Goal: Task Accomplishment & Management: Use online tool/utility

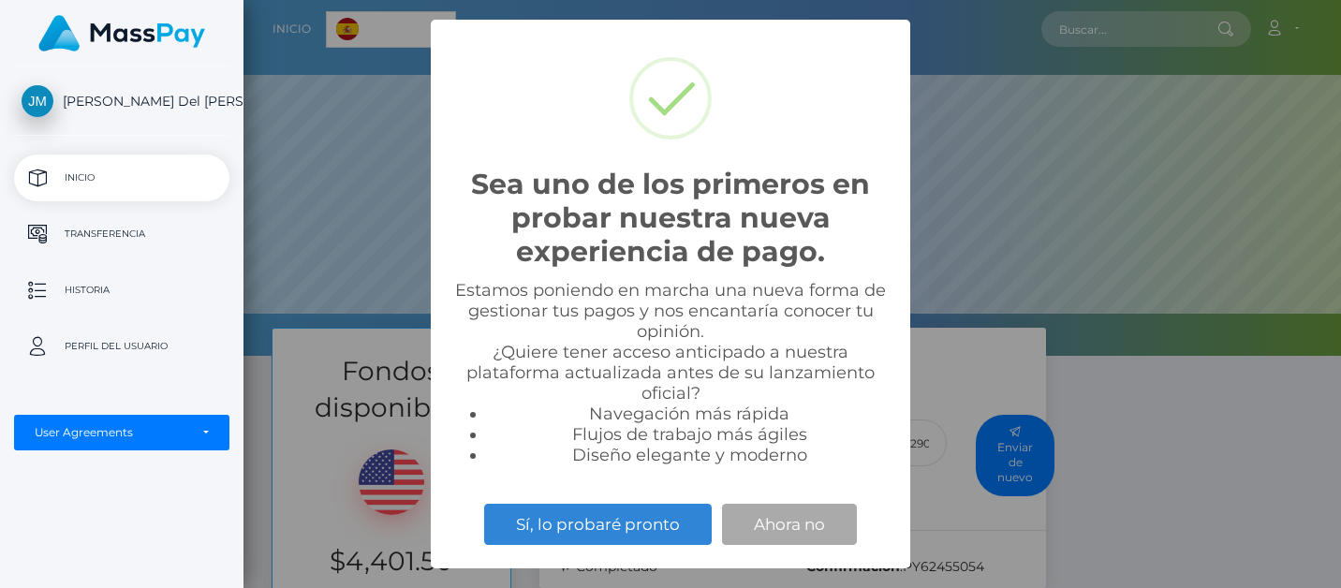
scroll to position [356, 1098]
click at [801, 527] on button "Ahora no" at bounding box center [789, 524] width 135 height 41
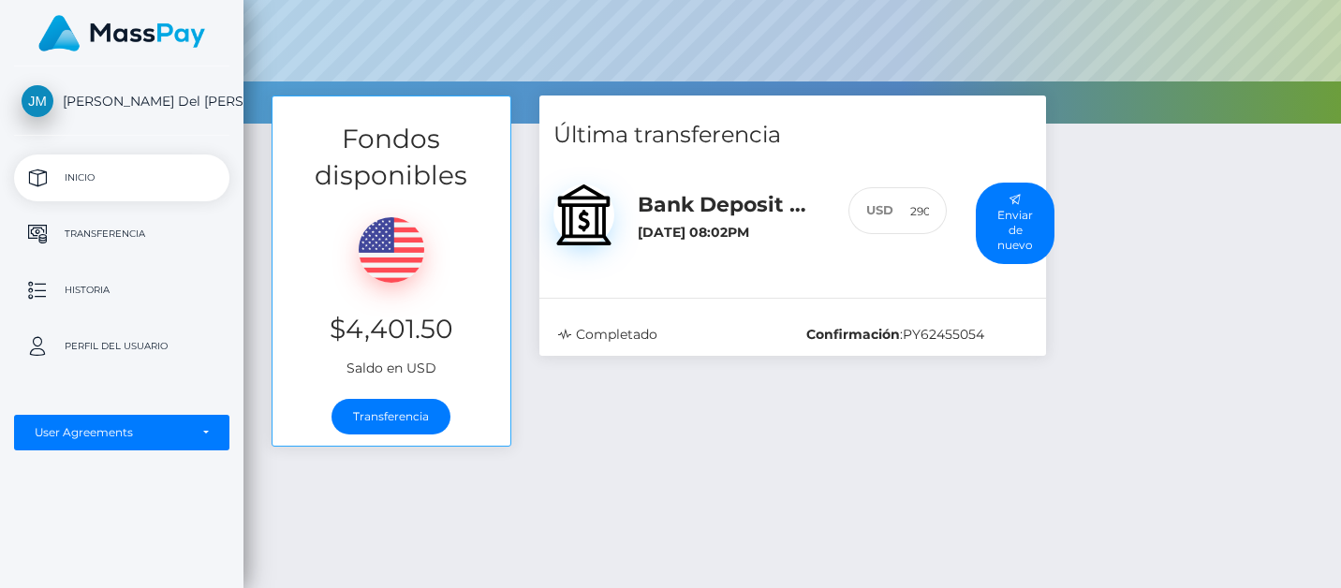
scroll to position [259, 0]
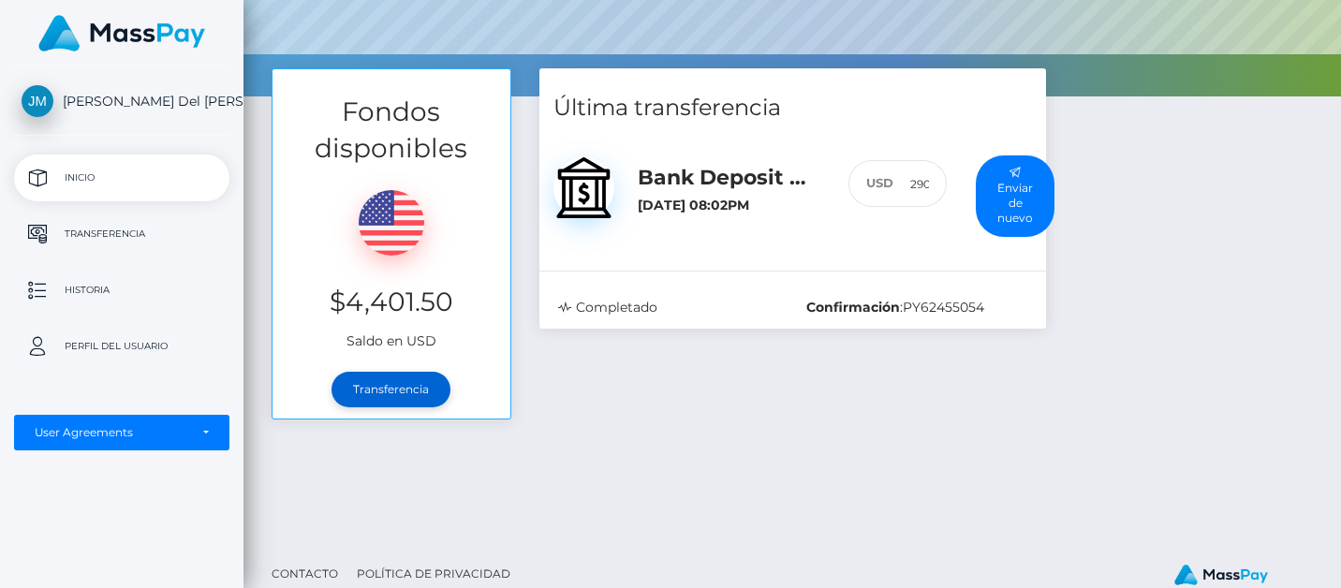
click at [403, 392] on link "Transferencia" at bounding box center [391, 390] width 119 height 36
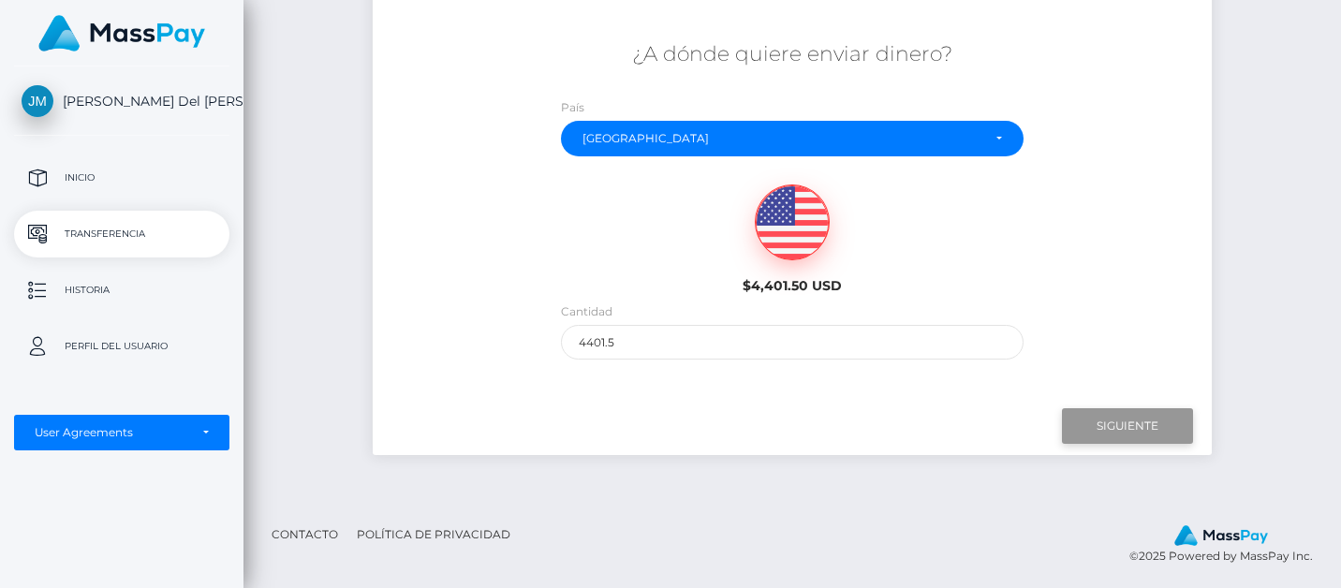
scroll to position [309, 0]
click at [1123, 421] on input "Next" at bounding box center [1127, 427] width 131 height 36
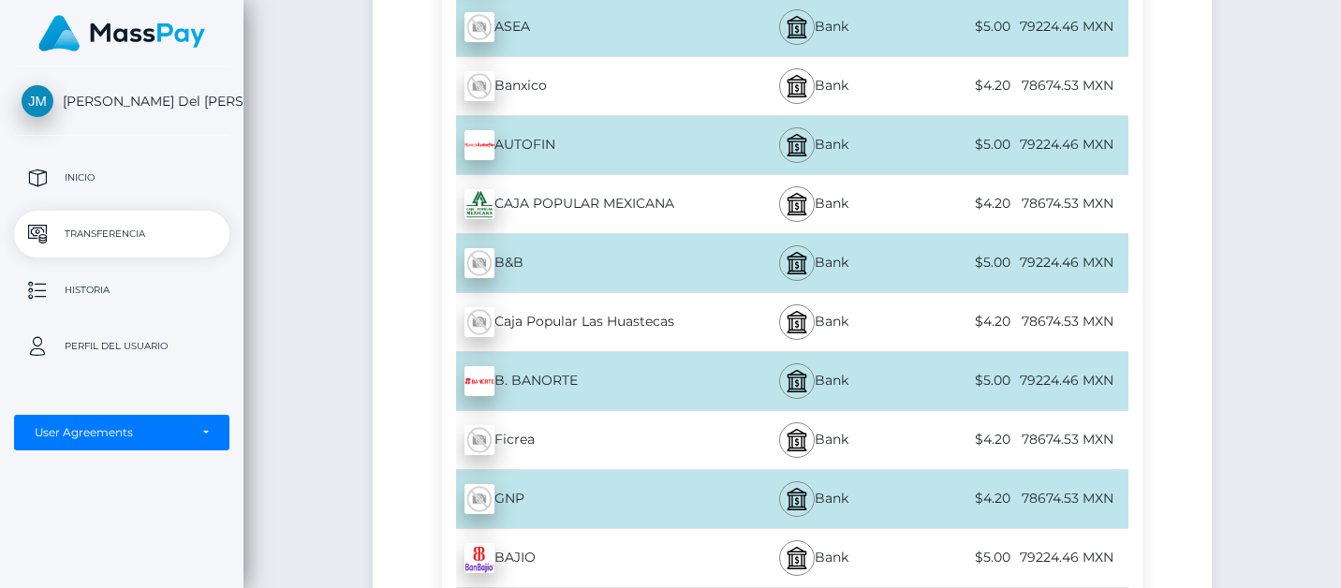
scroll to position [1340, 0]
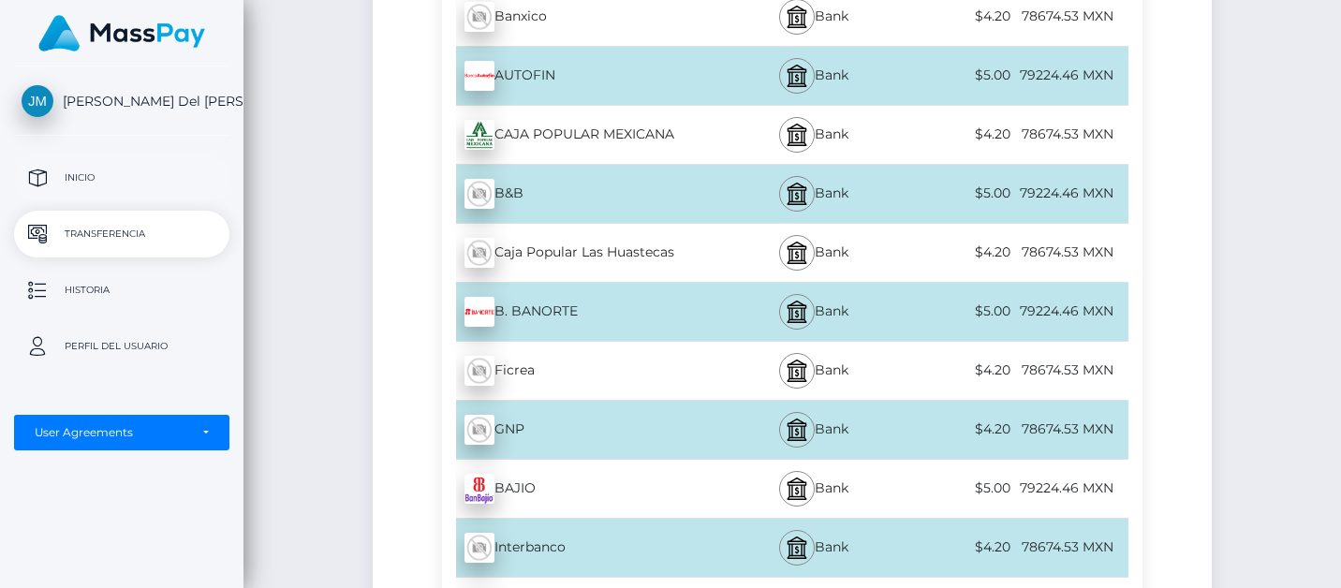
click at [159, 184] on p "Inicio" at bounding box center [122, 178] width 200 height 28
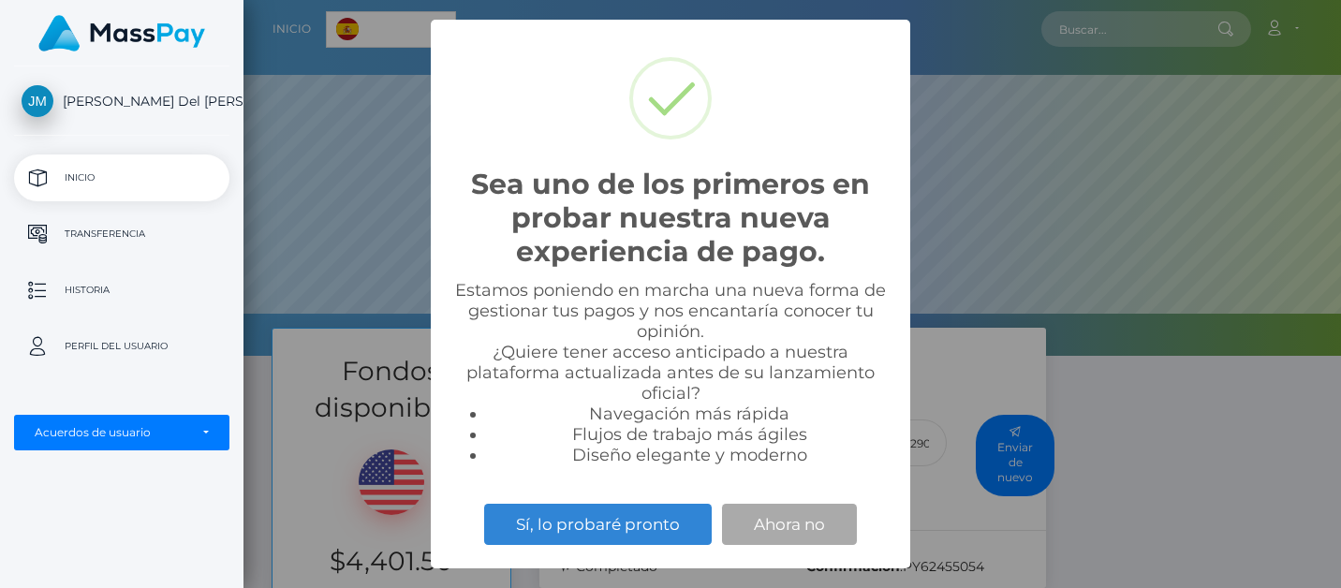
scroll to position [356, 1098]
click at [793, 528] on button "Ahora no" at bounding box center [789, 524] width 135 height 41
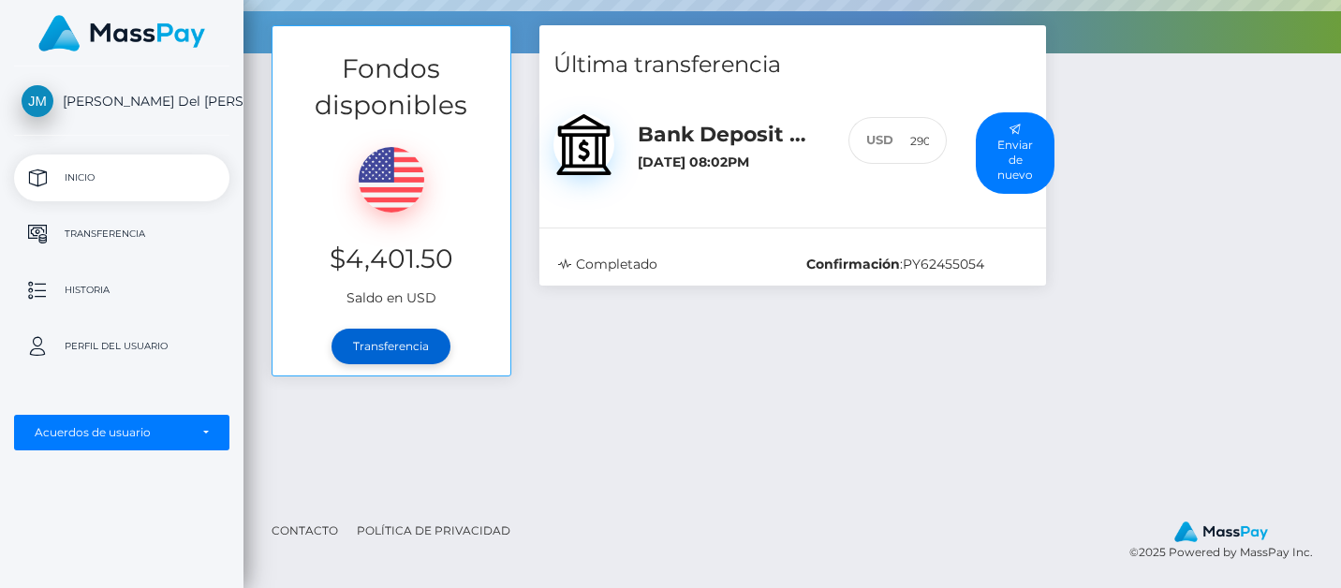
scroll to position [302, 0]
click at [387, 343] on link "Transferencia" at bounding box center [391, 347] width 119 height 36
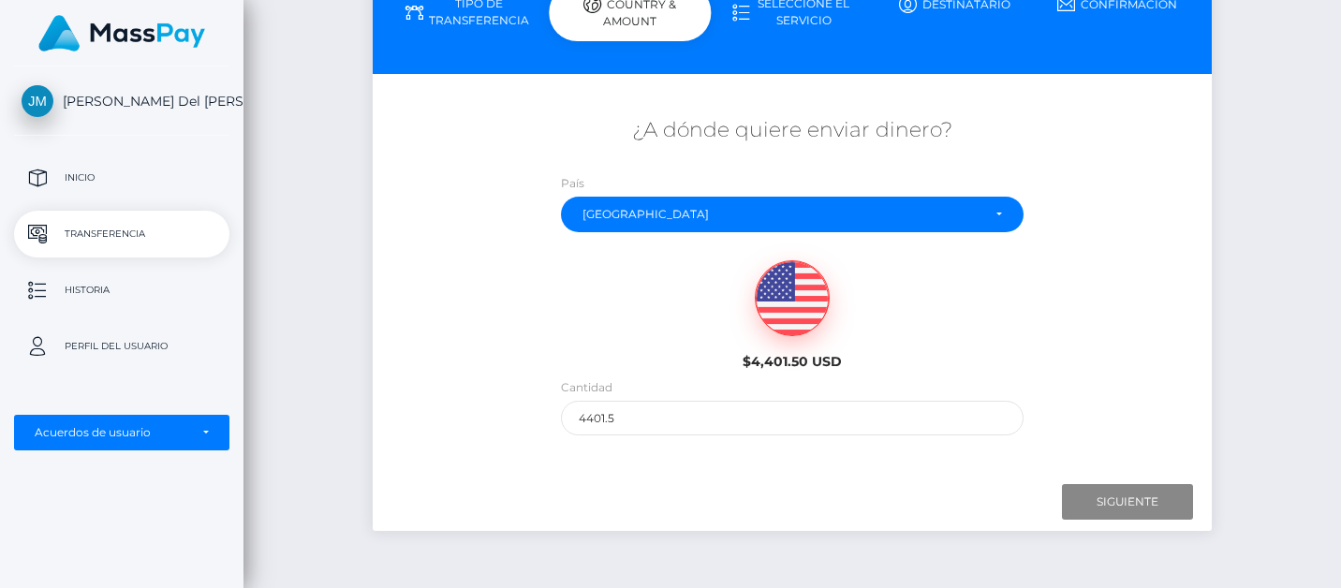
scroll to position [269, 0]
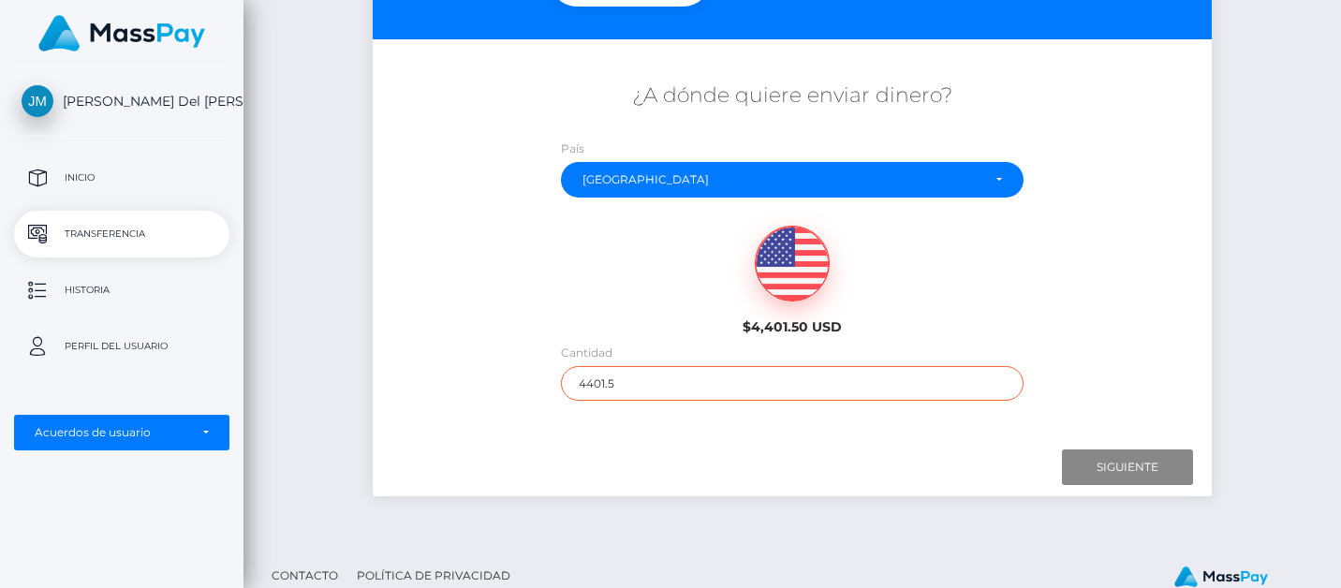
click at [642, 384] on input "4401.5" at bounding box center [792, 383] width 462 height 35
type input "4"
type input "613.5"
click at [1119, 457] on input "Next" at bounding box center [1127, 468] width 131 height 36
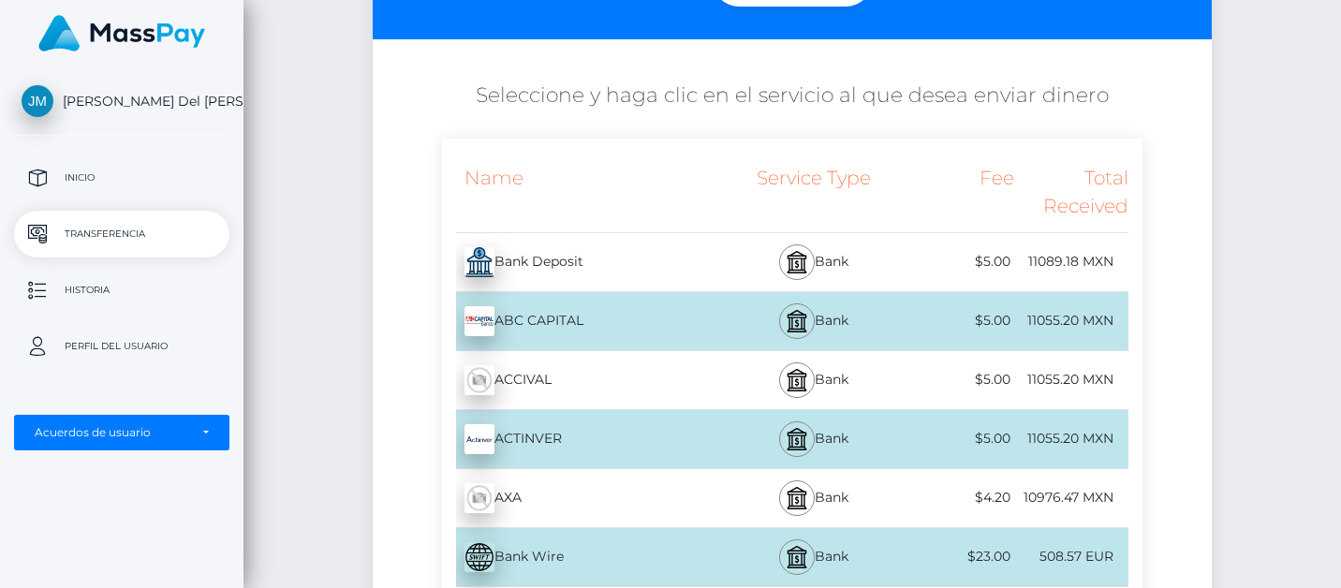
click at [1073, 253] on div "11089.18 MXN" at bounding box center [1071, 262] width 114 height 42
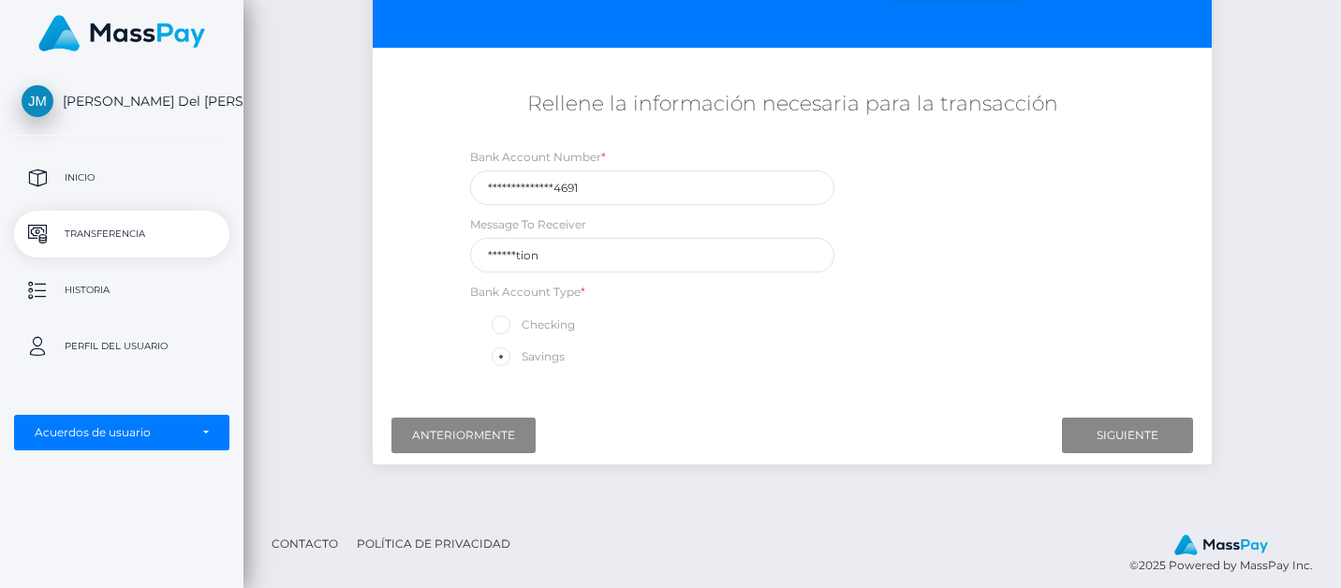
scroll to position [267, 0]
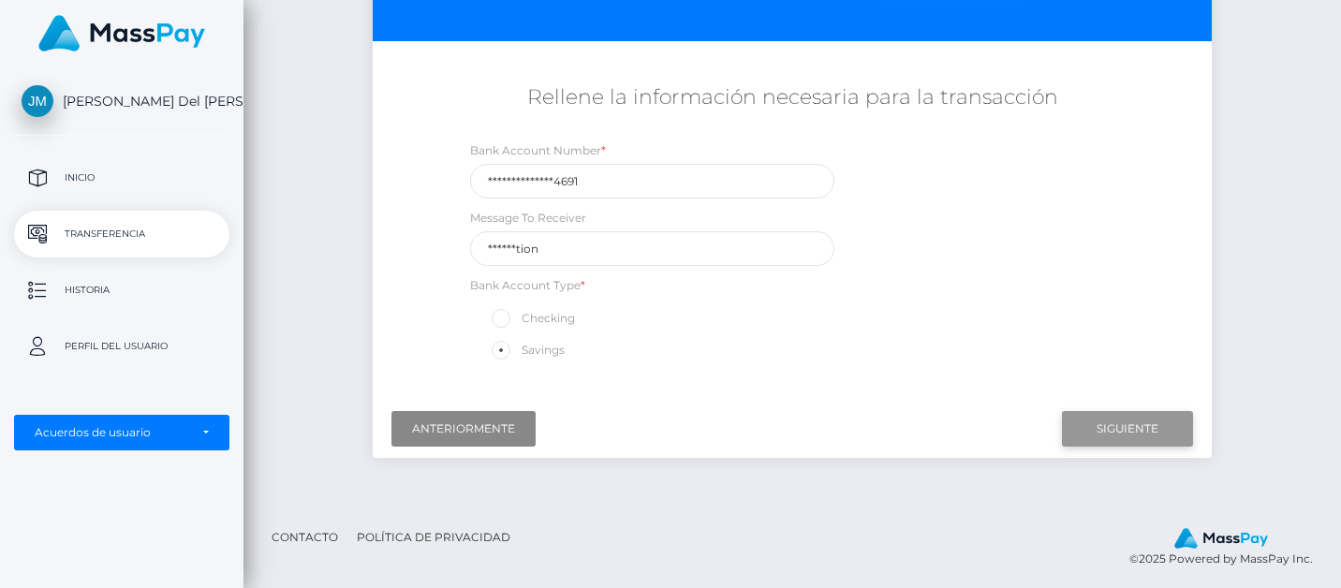
click at [1155, 424] on input "Next" at bounding box center [1127, 429] width 131 height 36
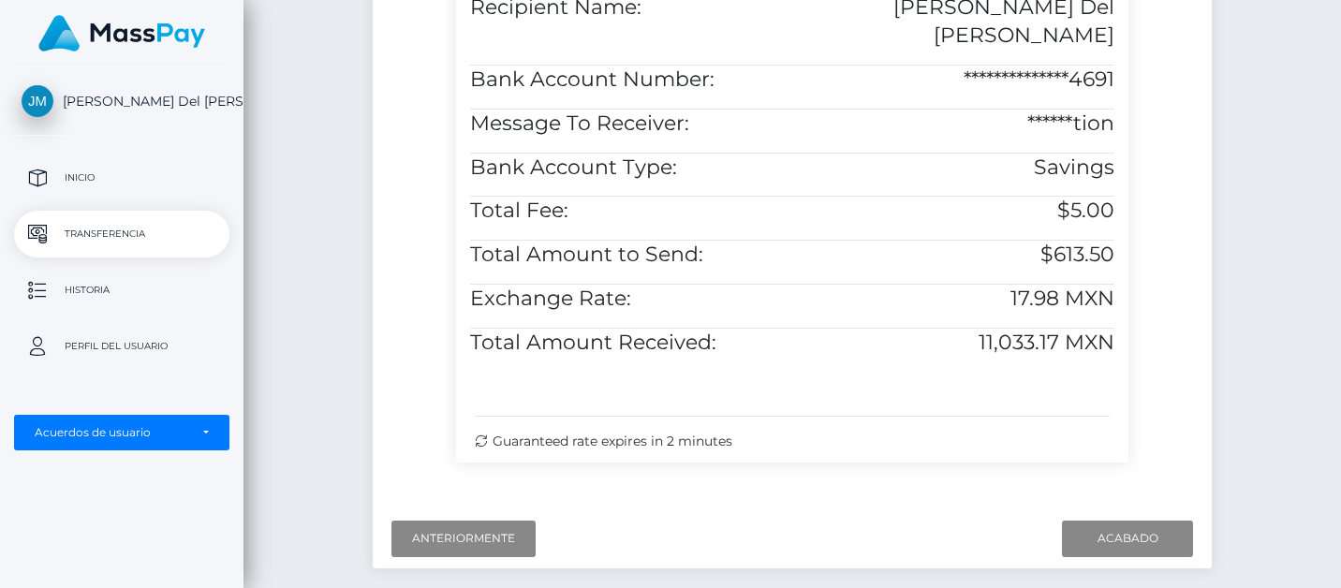
scroll to position [663, 0]
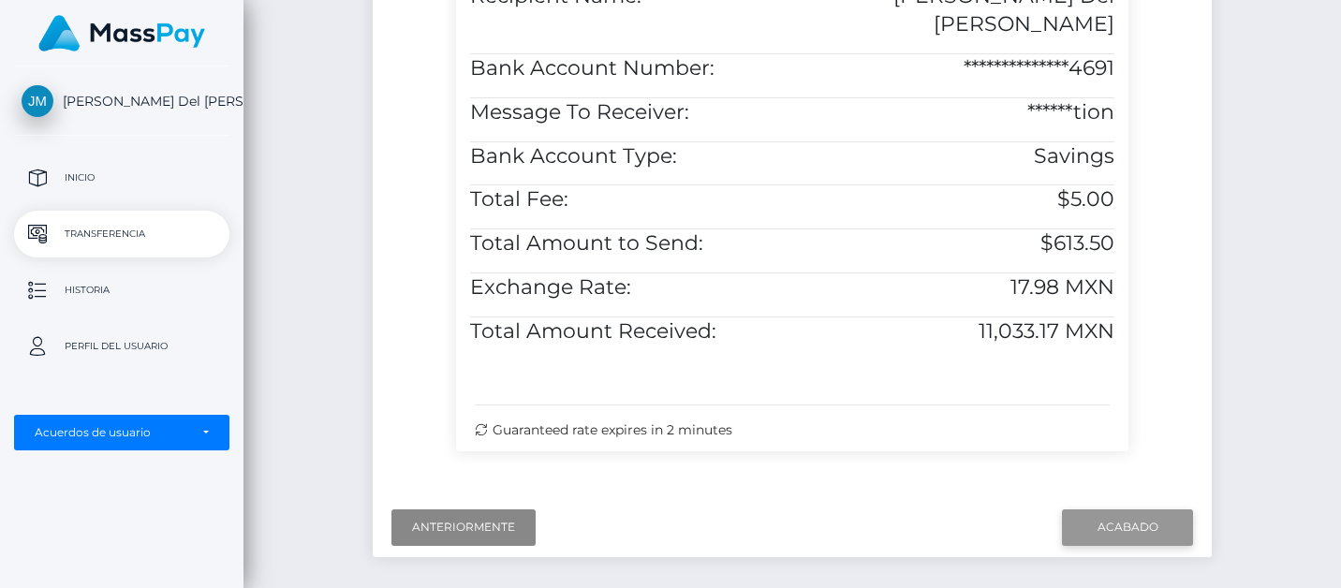
click at [1131, 522] on input "Finish" at bounding box center [1127, 527] width 131 height 36
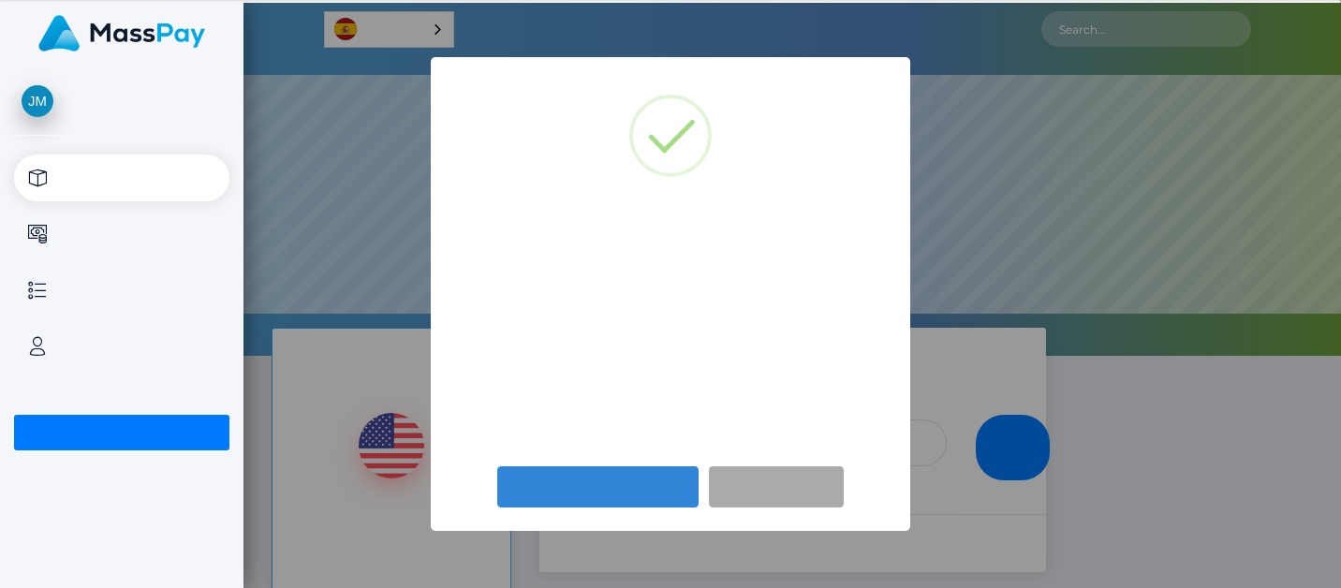
scroll to position [356, 1098]
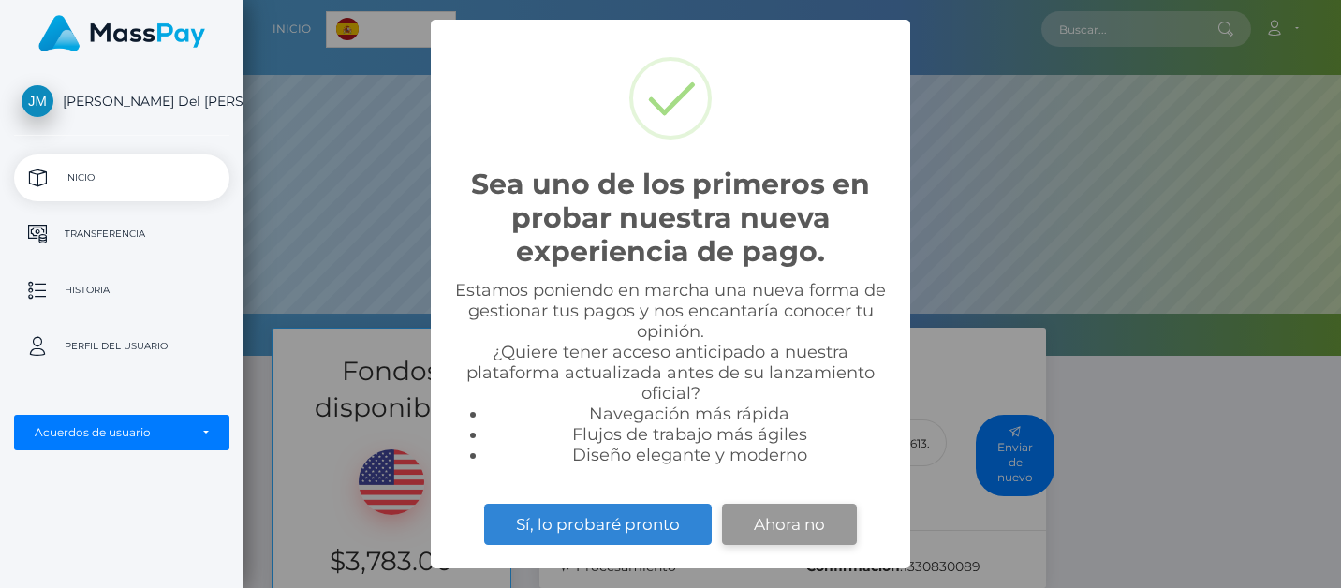
click at [794, 526] on button "Ahora no" at bounding box center [789, 524] width 135 height 41
